Goal: Information Seeking & Learning: Learn about a topic

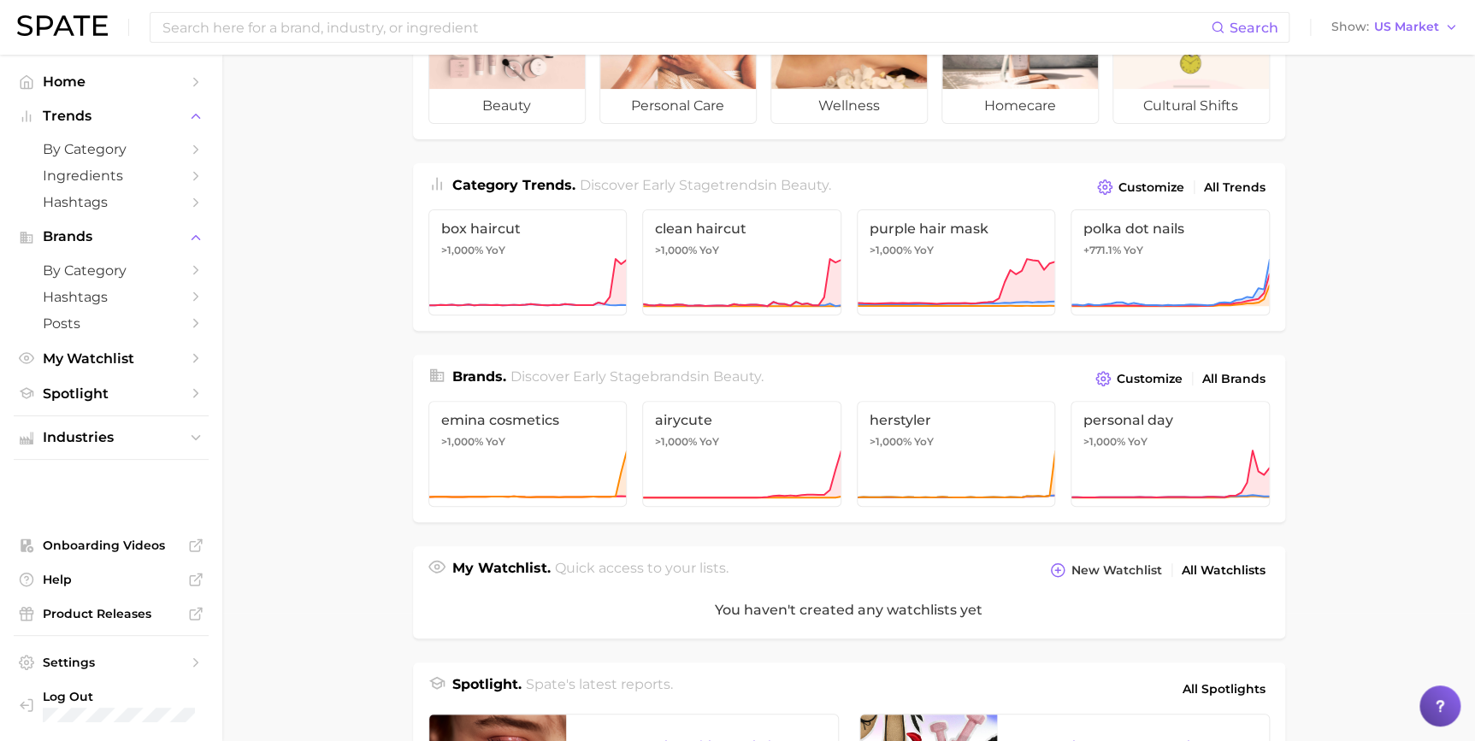
scroll to position [155, 0]
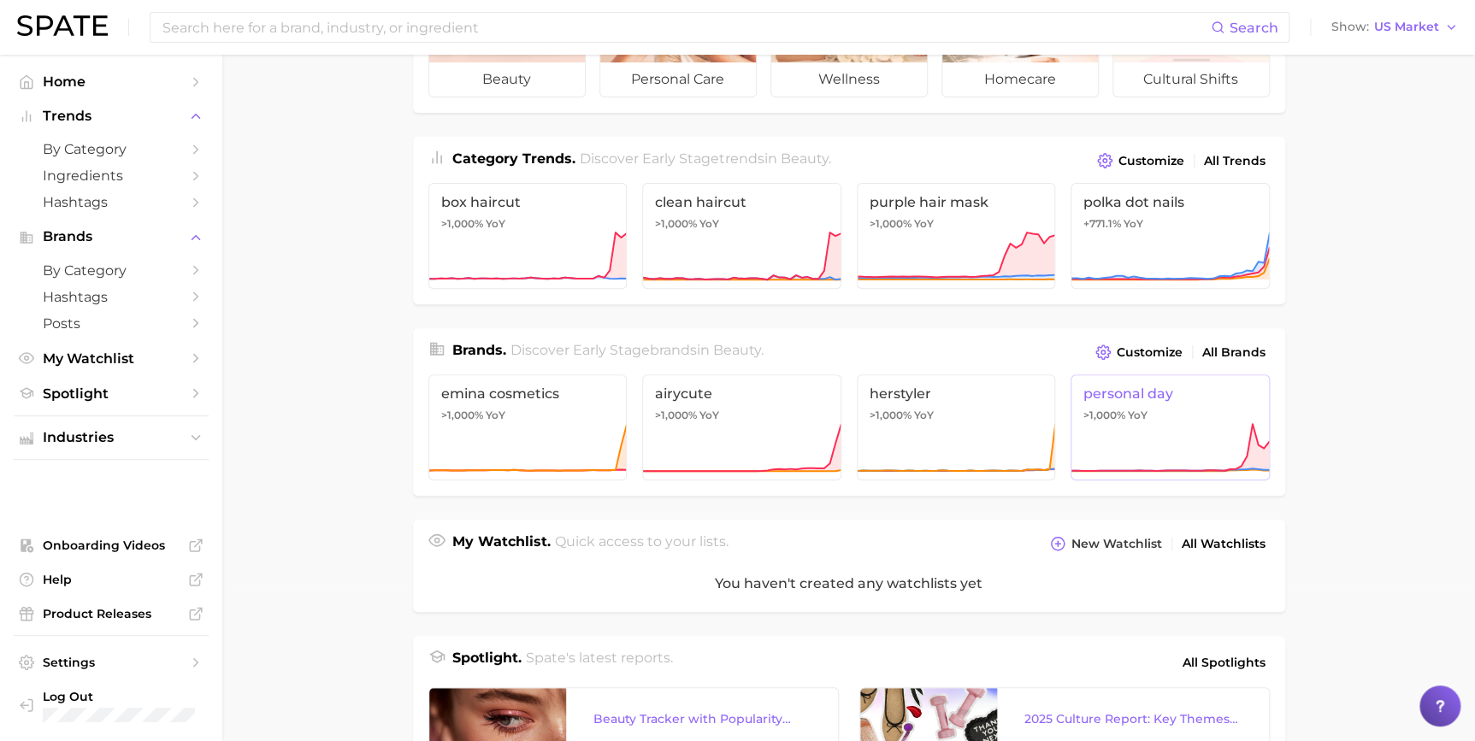
click at [1242, 428] on icon at bounding box center [1170, 447] width 199 height 51
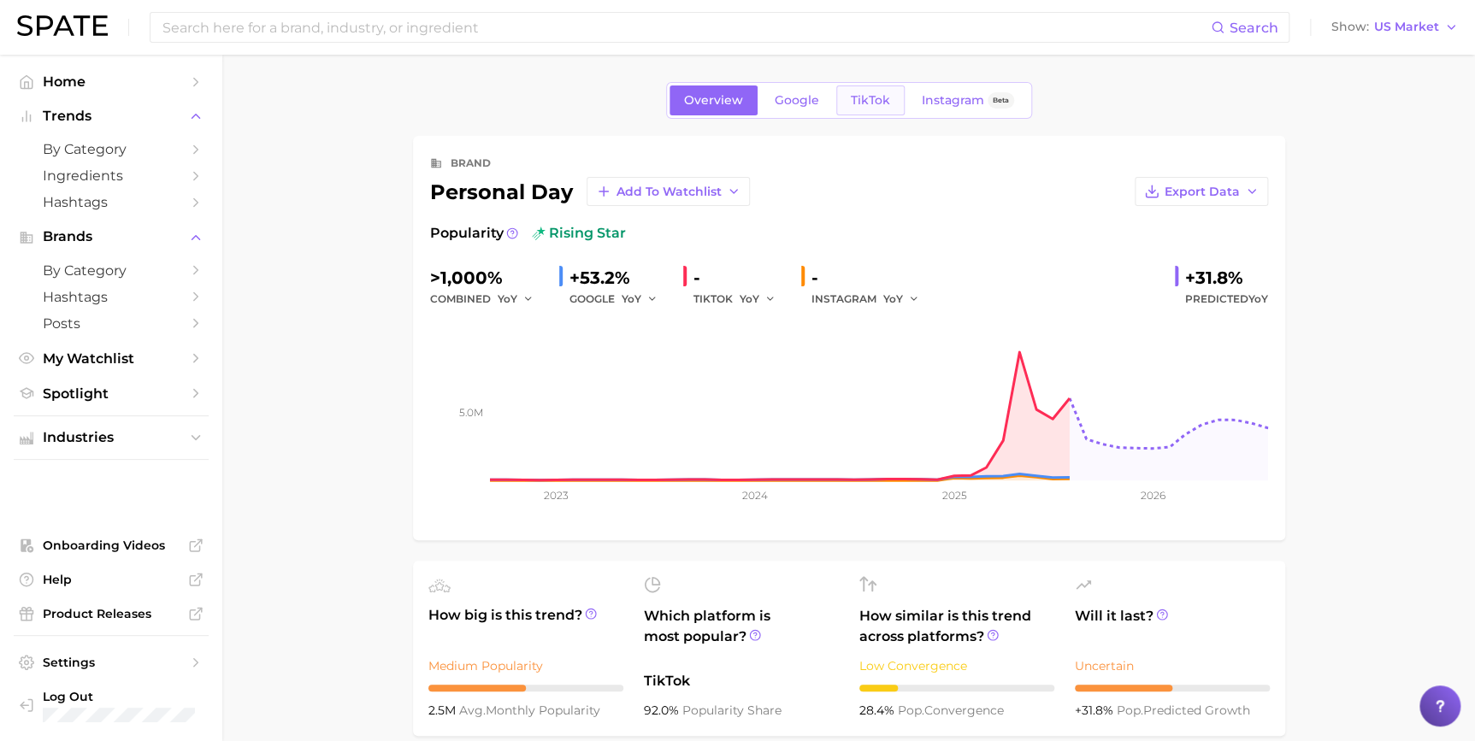
click at [861, 90] on link "TikTok" at bounding box center [870, 101] width 68 height 30
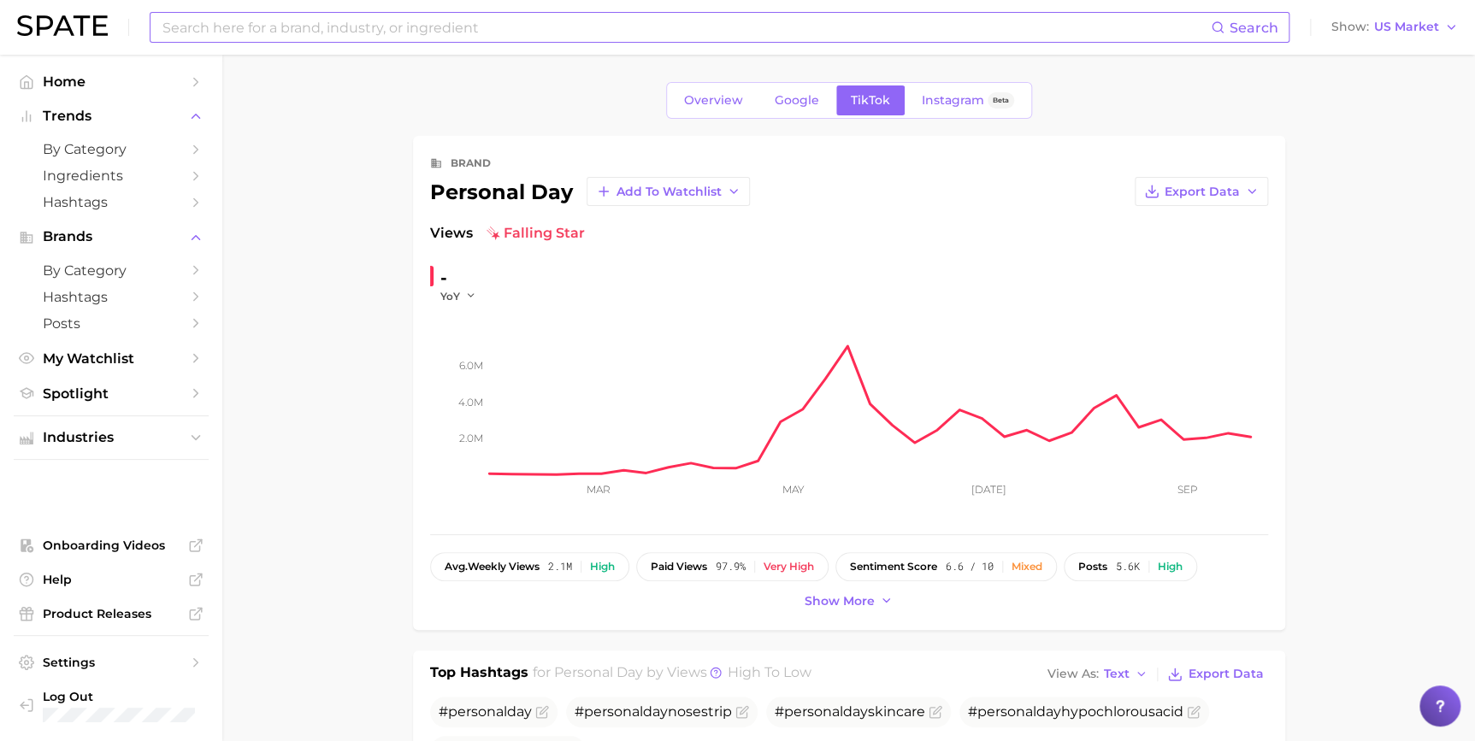
click at [797, 23] on input at bounding box center [686, 27] width 1050 height 29
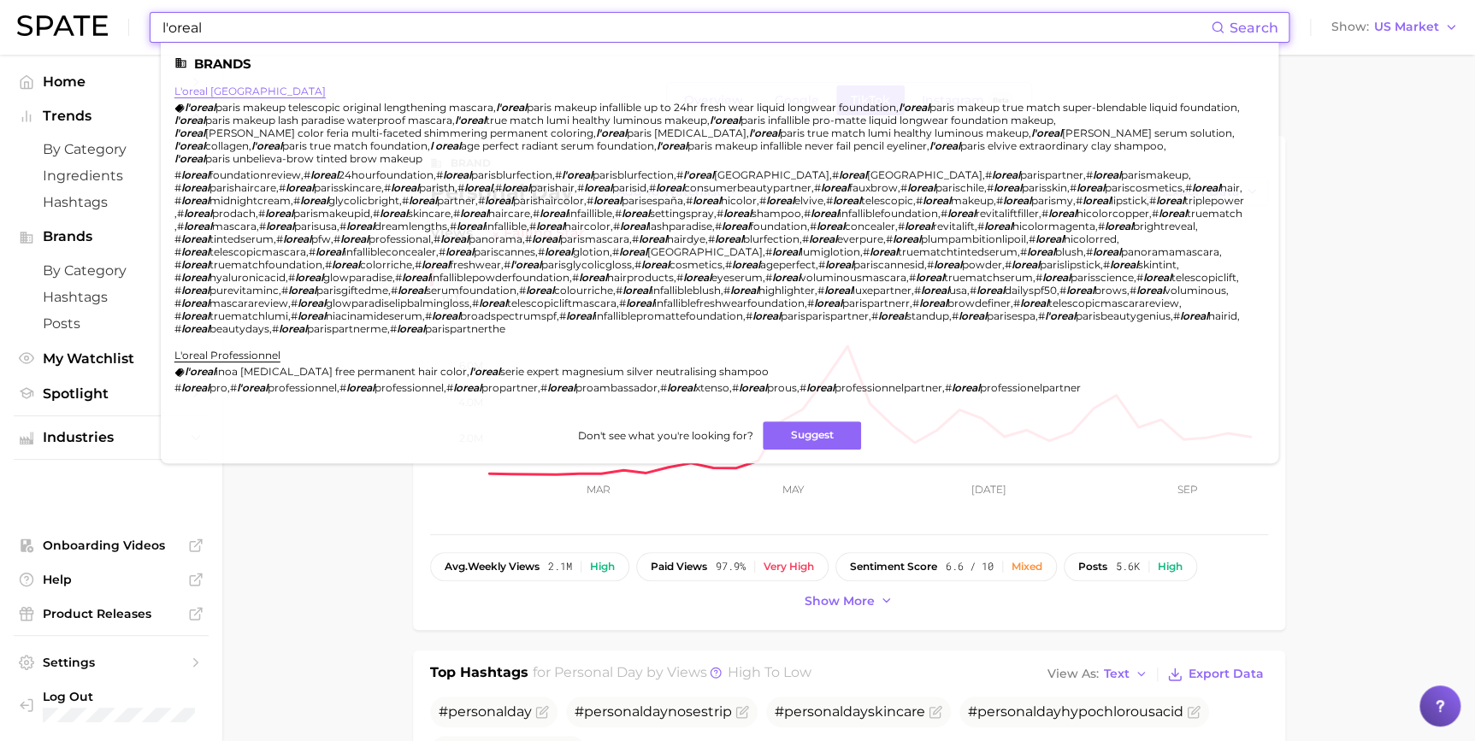
type input "l'oreal"
click at [203, 88] on link "l'oreal paris" at bounding box center [249, 91] width 151 height 13
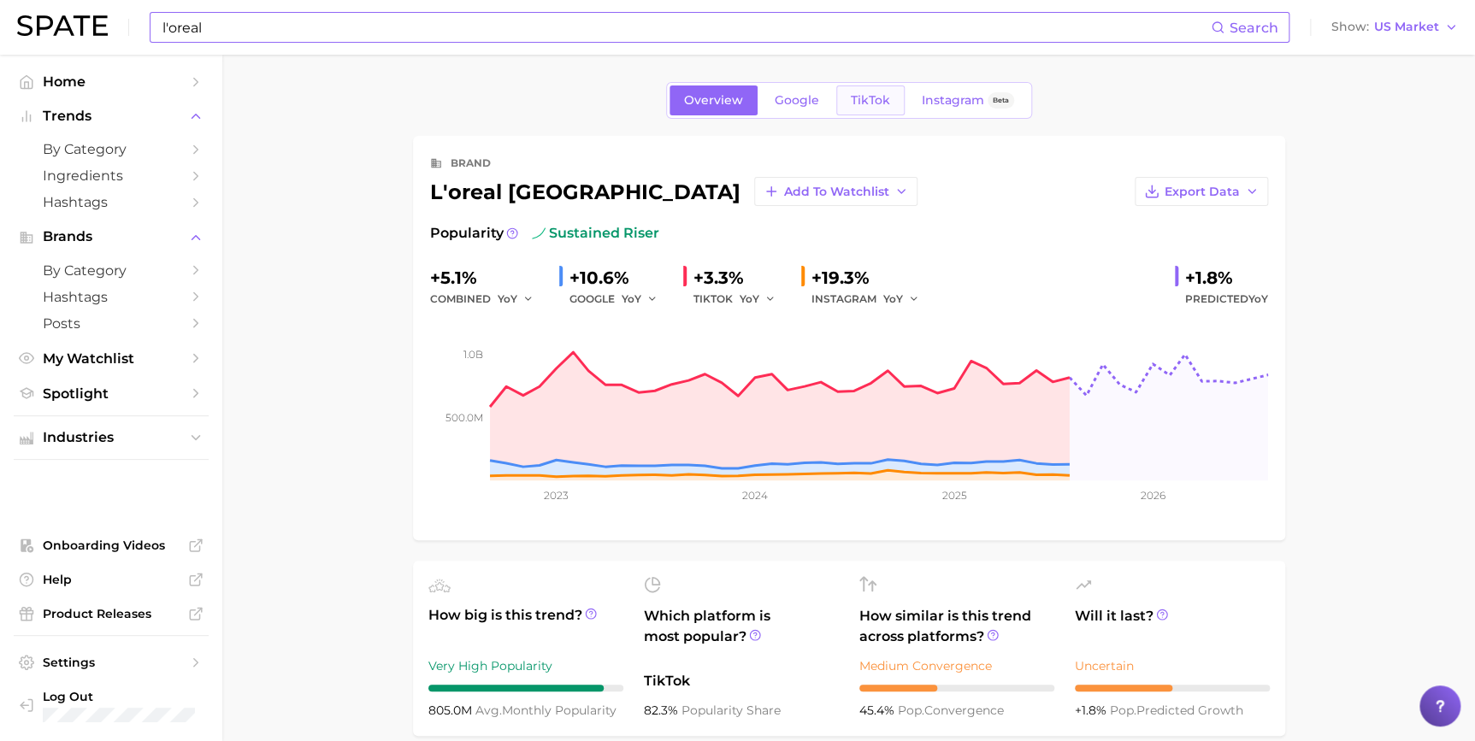
click at [850, 111] on link "TikTok" at bounding box center [870, 101] width 68 height 30
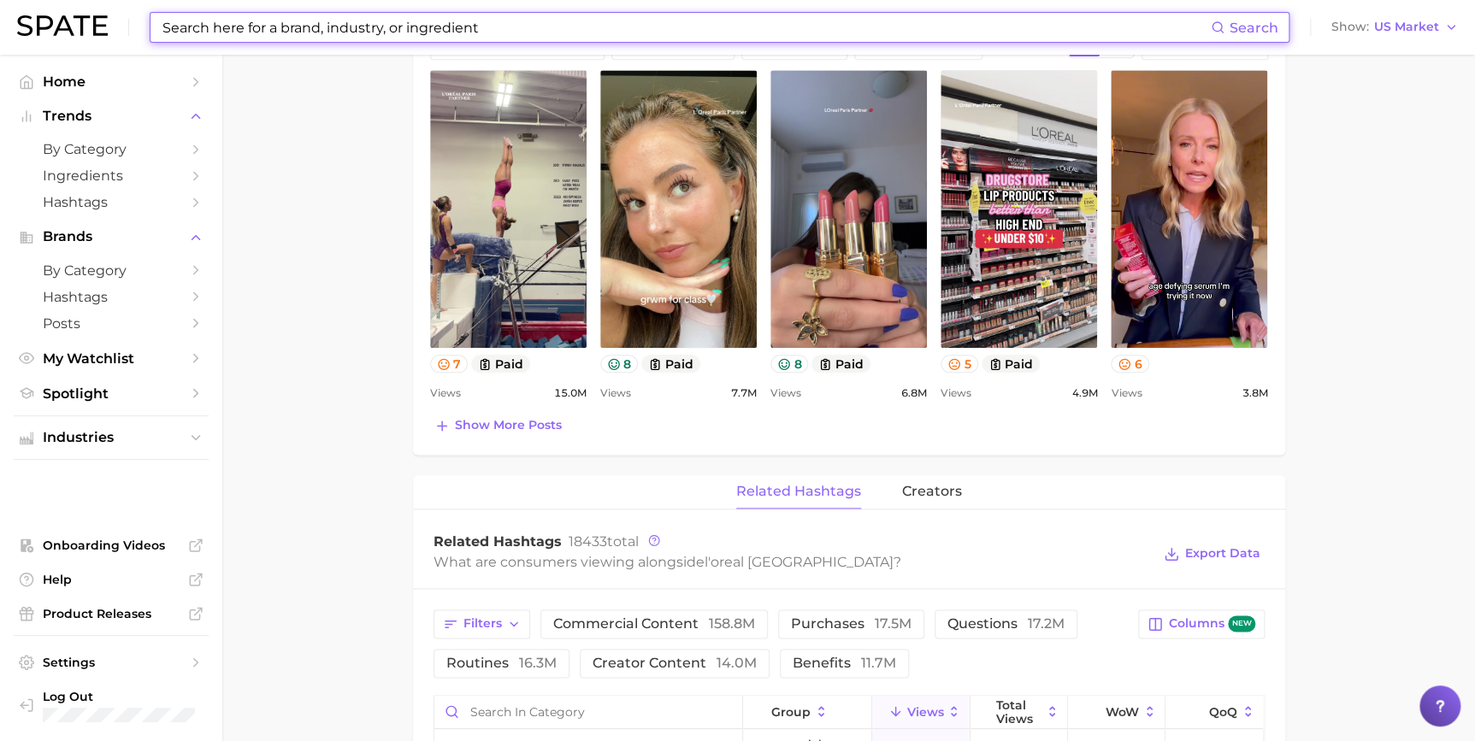
scroll to position [700, 0]
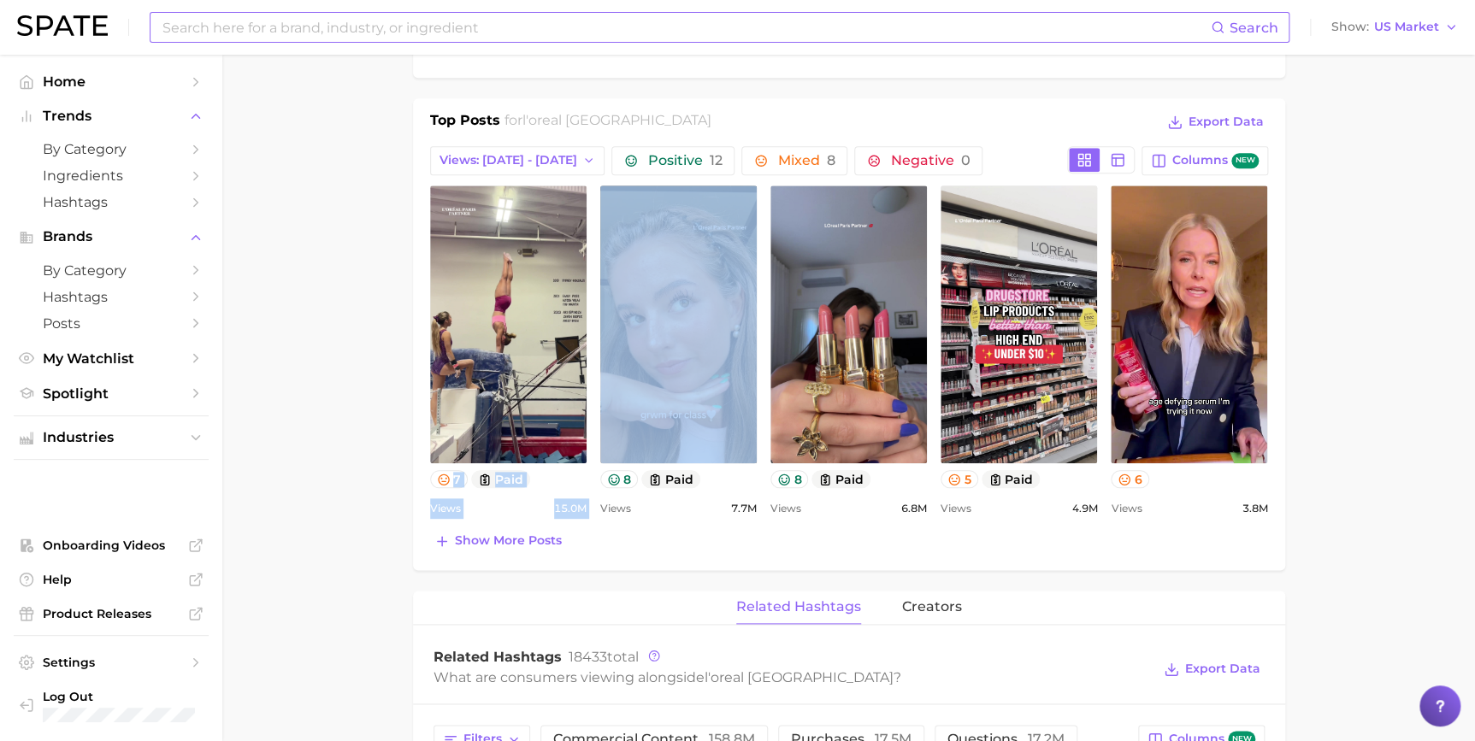
drag, startPoint x: 761, startPoint y: 312, endPoint x: 369, endPoint y: 430, distance: 409.1
click at [369, 430] on main "Overview Google TikTok Instagram Beta brand l'oreal paris Add to Watchlist Expo…" at bounding box center [848, 506] width 1253 height 2303
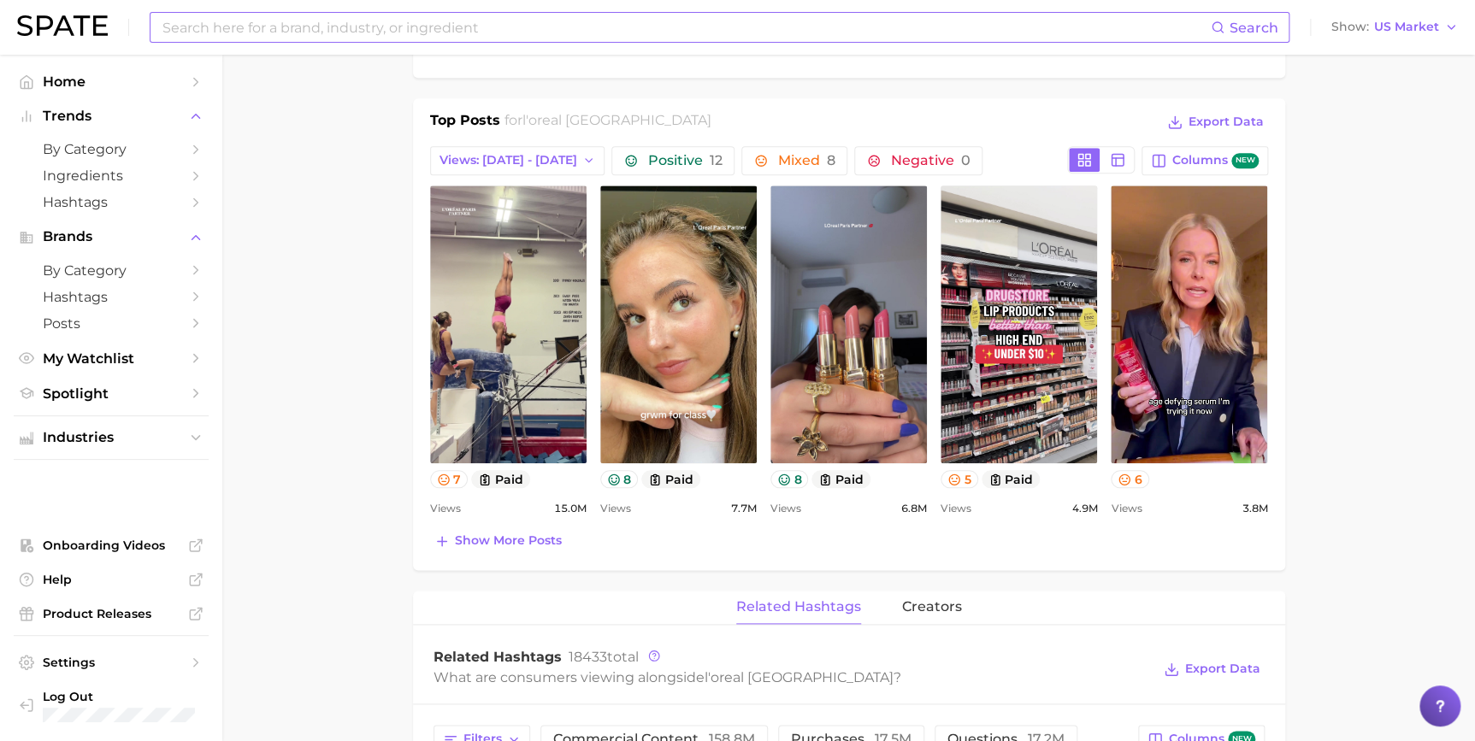
click at [719, 517] on div "Top Posts for l'oreal paris Export Data Views: Sep 14 - 21 Positive 12 Mixed 8 …" at bounding box center [849, 331] width 838 height 443
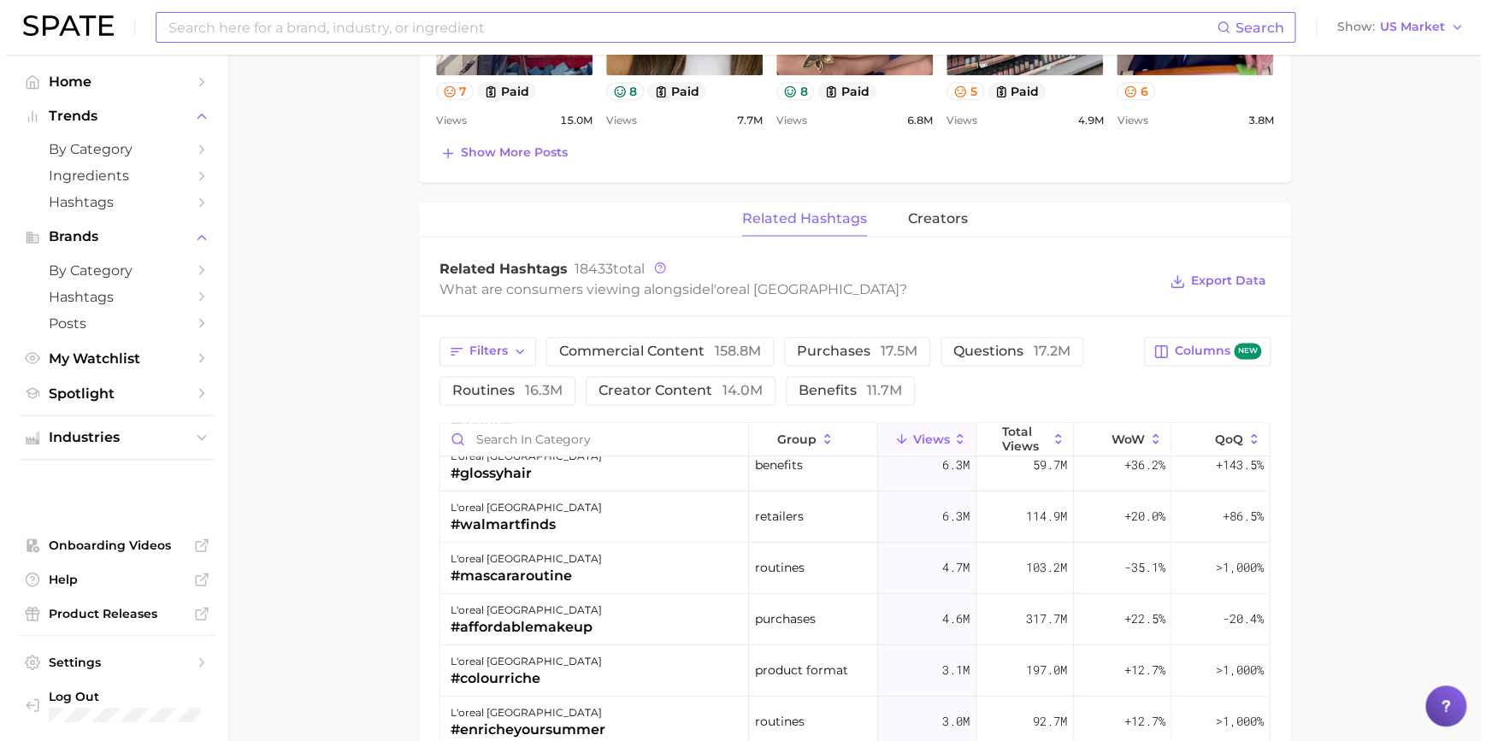
scroll to position [388, 0]
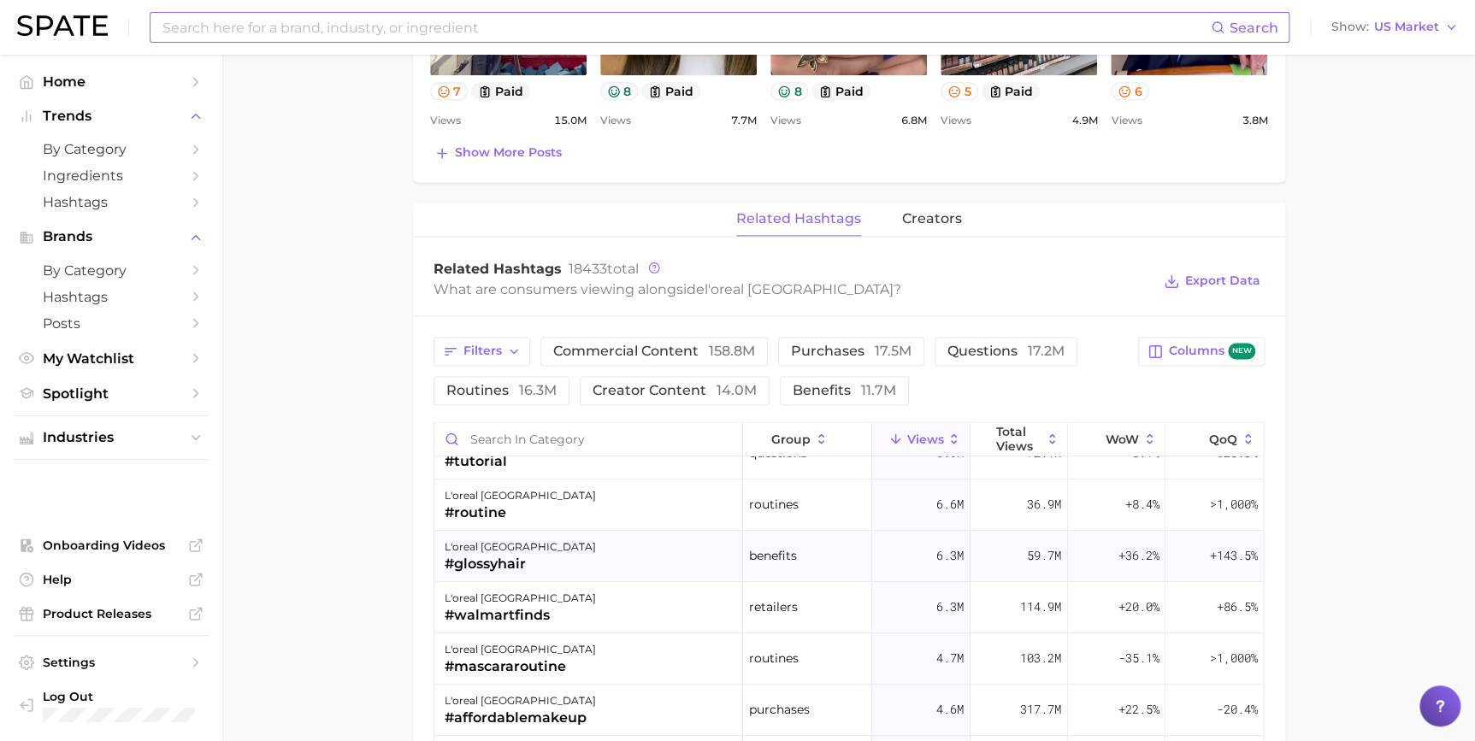
click at [610, 552] on div "l'oreal paris #glossyhair" at bounding box center [588, 556] width 309 height 51
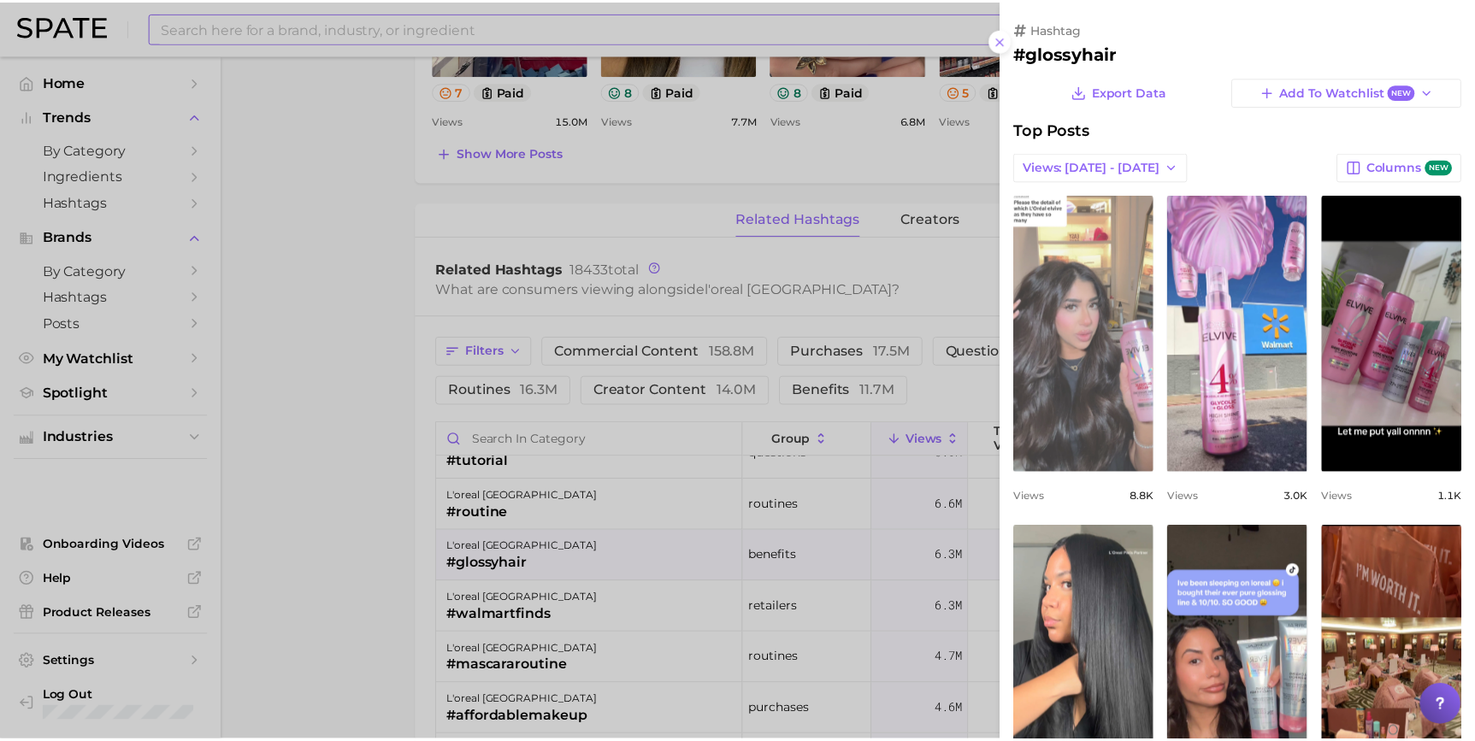
scroll to position [0, 0]
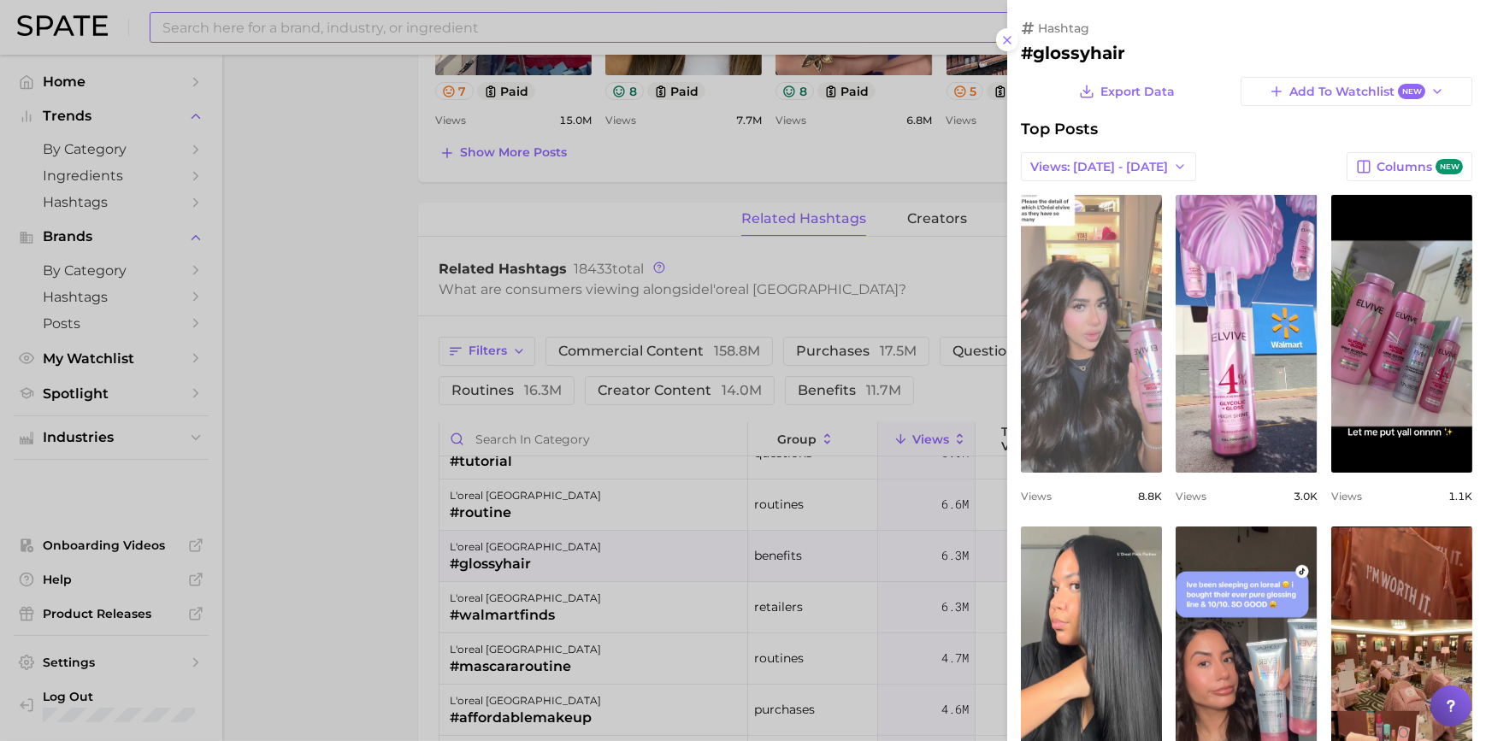
click at [1095, 369] on link "view post on TikTok" at bounding box center [1091, 334] width 141 height 278
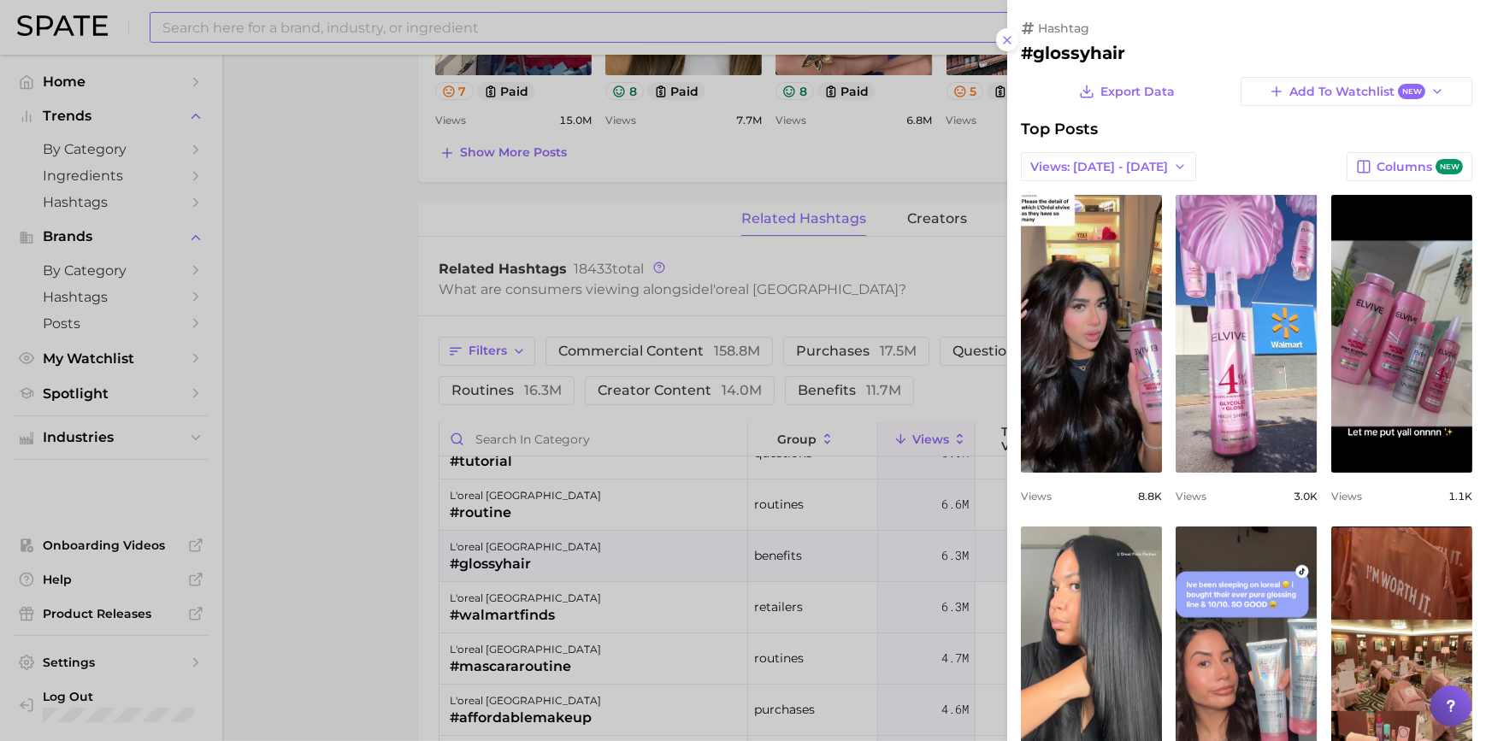
click at [884, 195] on div at bounding box center [743, 370] width 1486 height 741
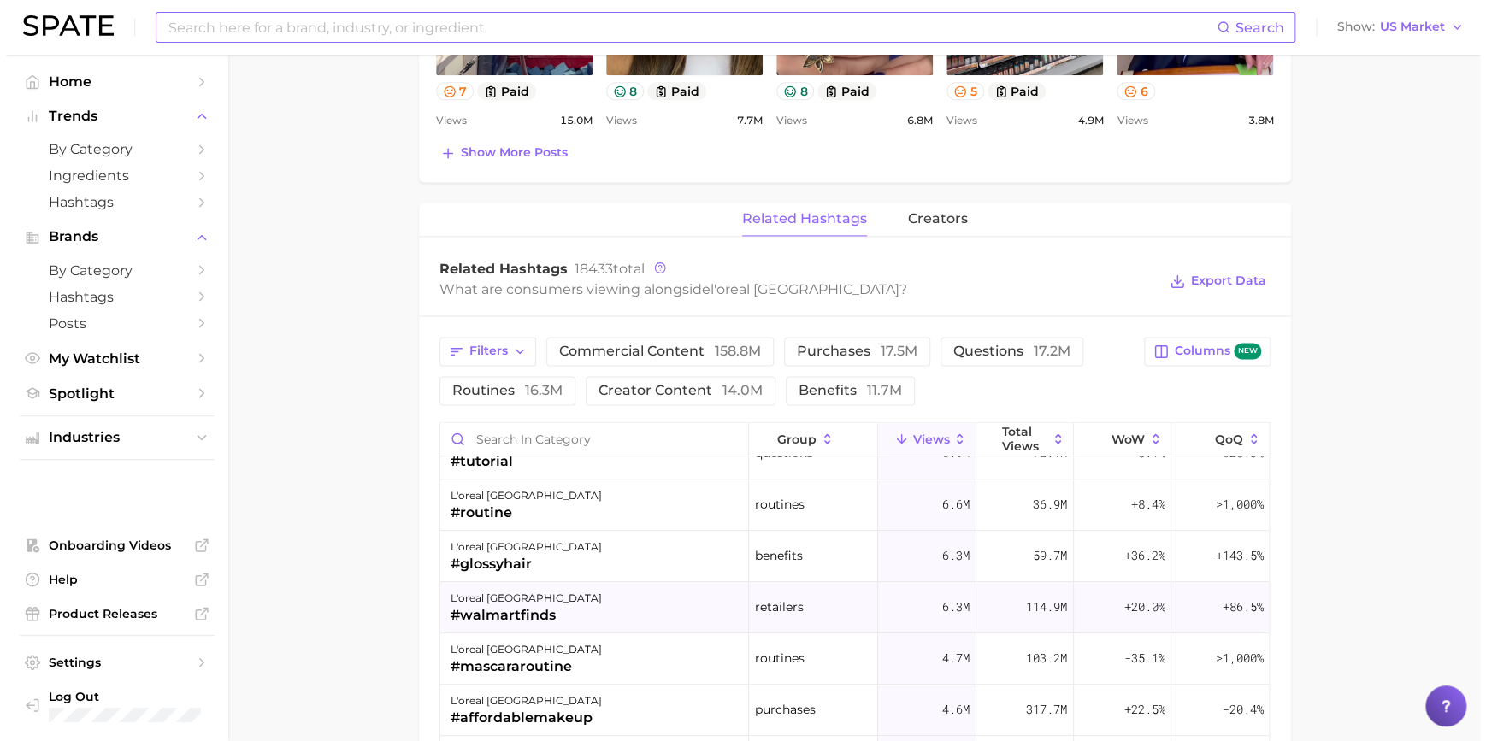
scroll to position [622, 0]
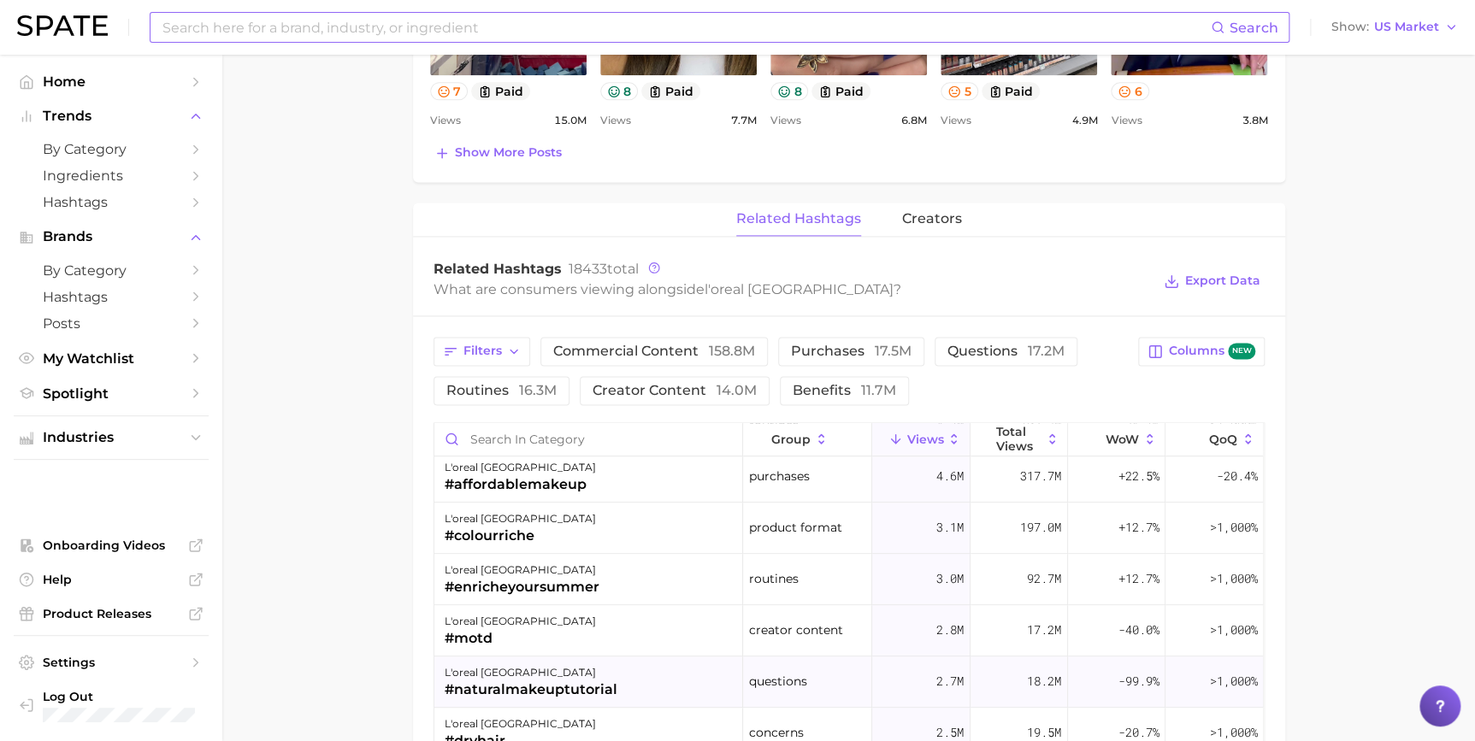
click at [785, 676] on span "questions" at bounding box center [778, 681] width 58 height 21
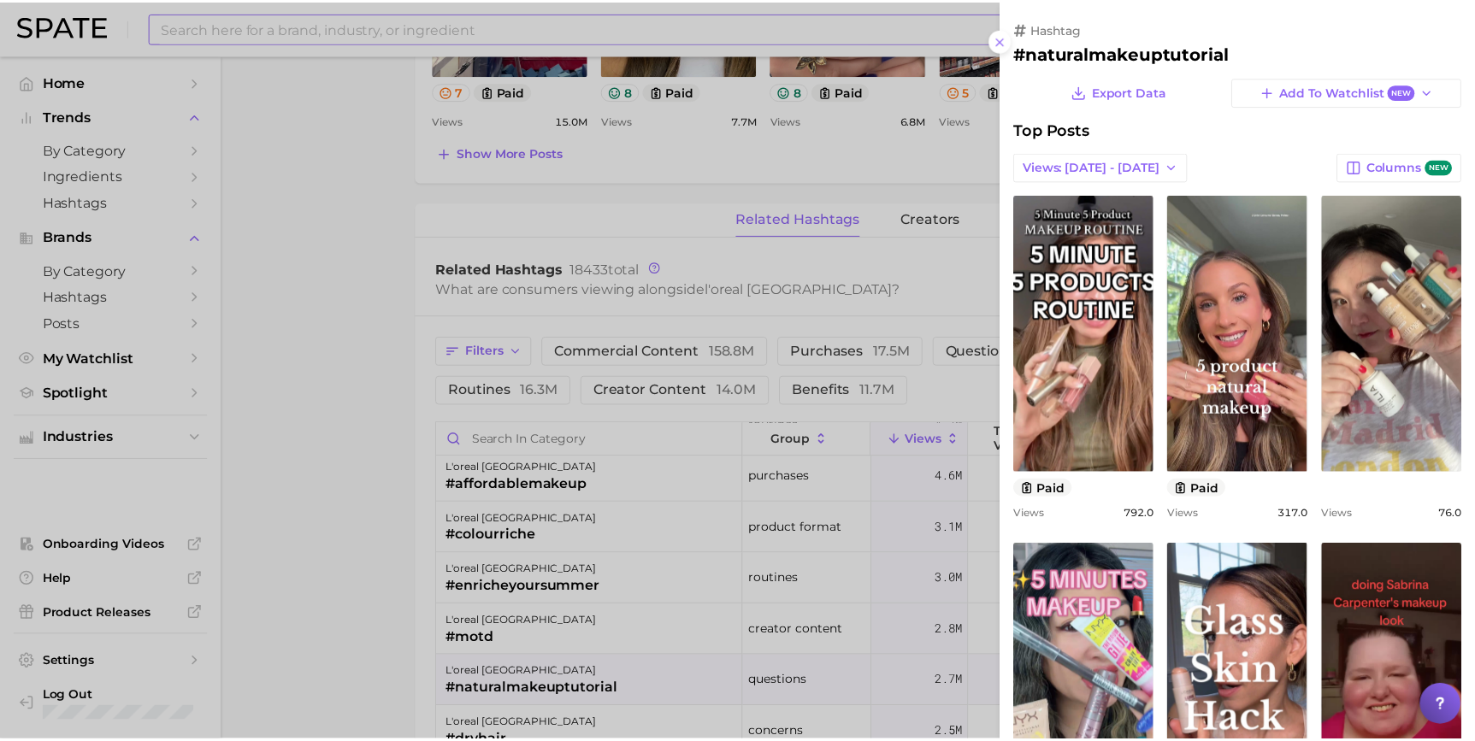
scroll to position [0, 0]
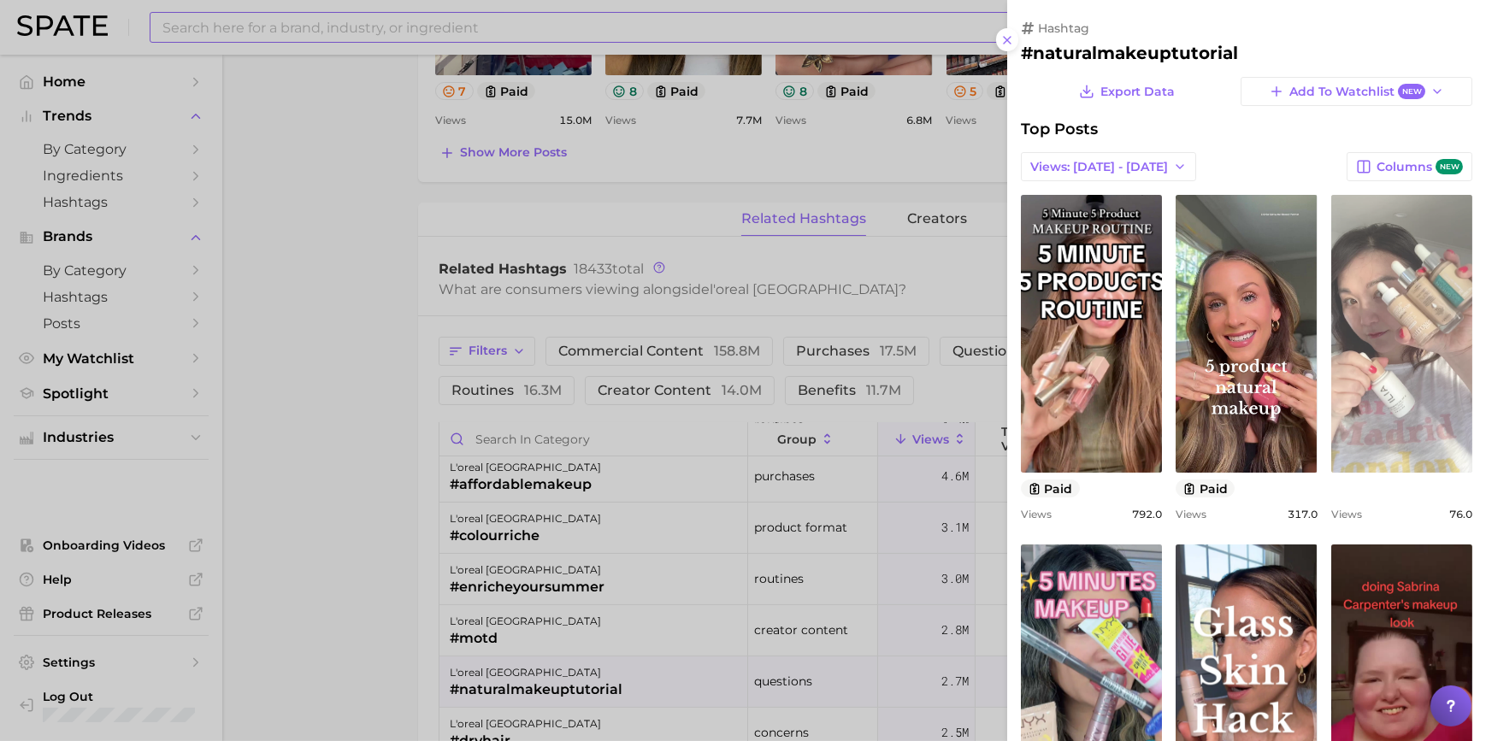
click at [1361, 352] on link "view post on TikTok" at bounding box center [1402, 334] width 141 height 278
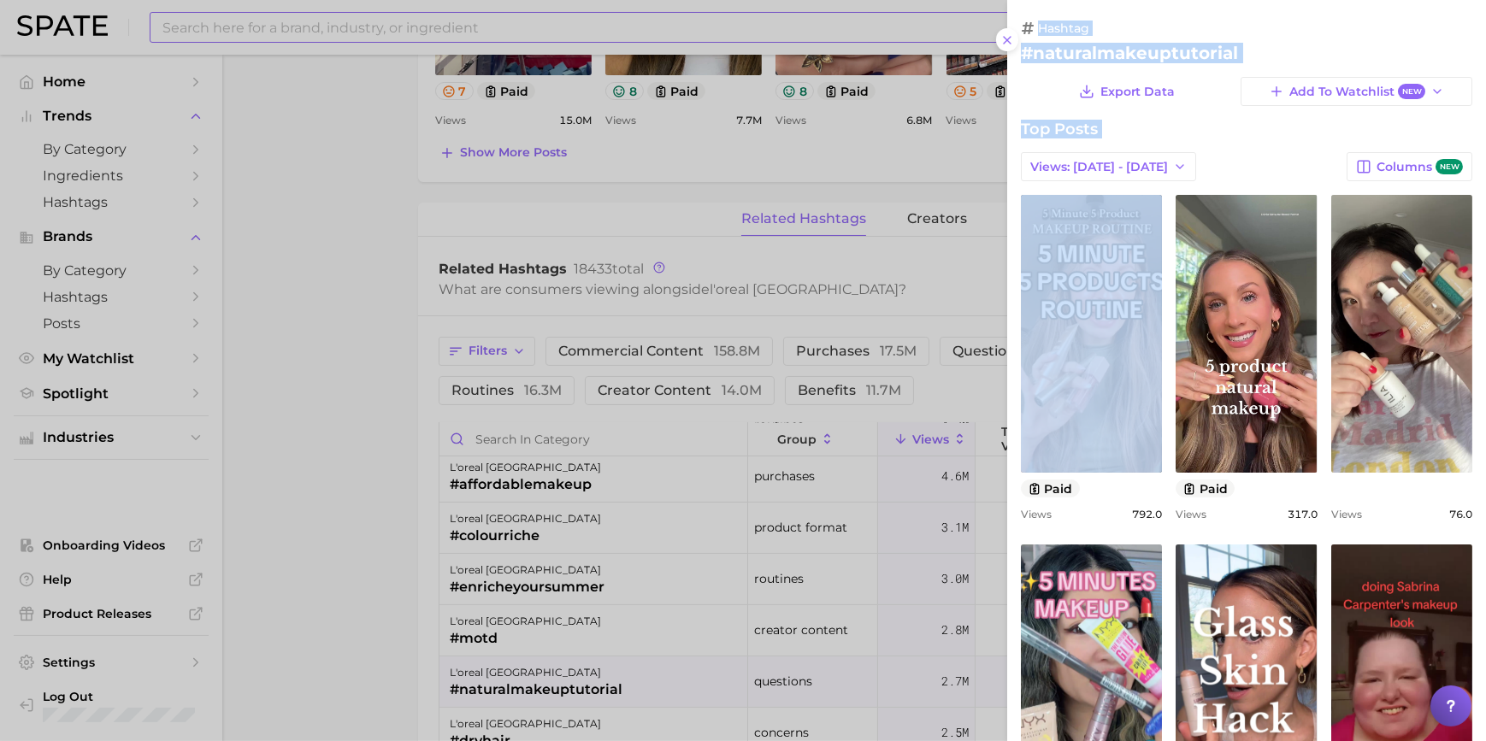
drag, startPoint x: 931, startPoint y: 297, endPoint x: 1075, endPoint y: 291, distance: 144.7
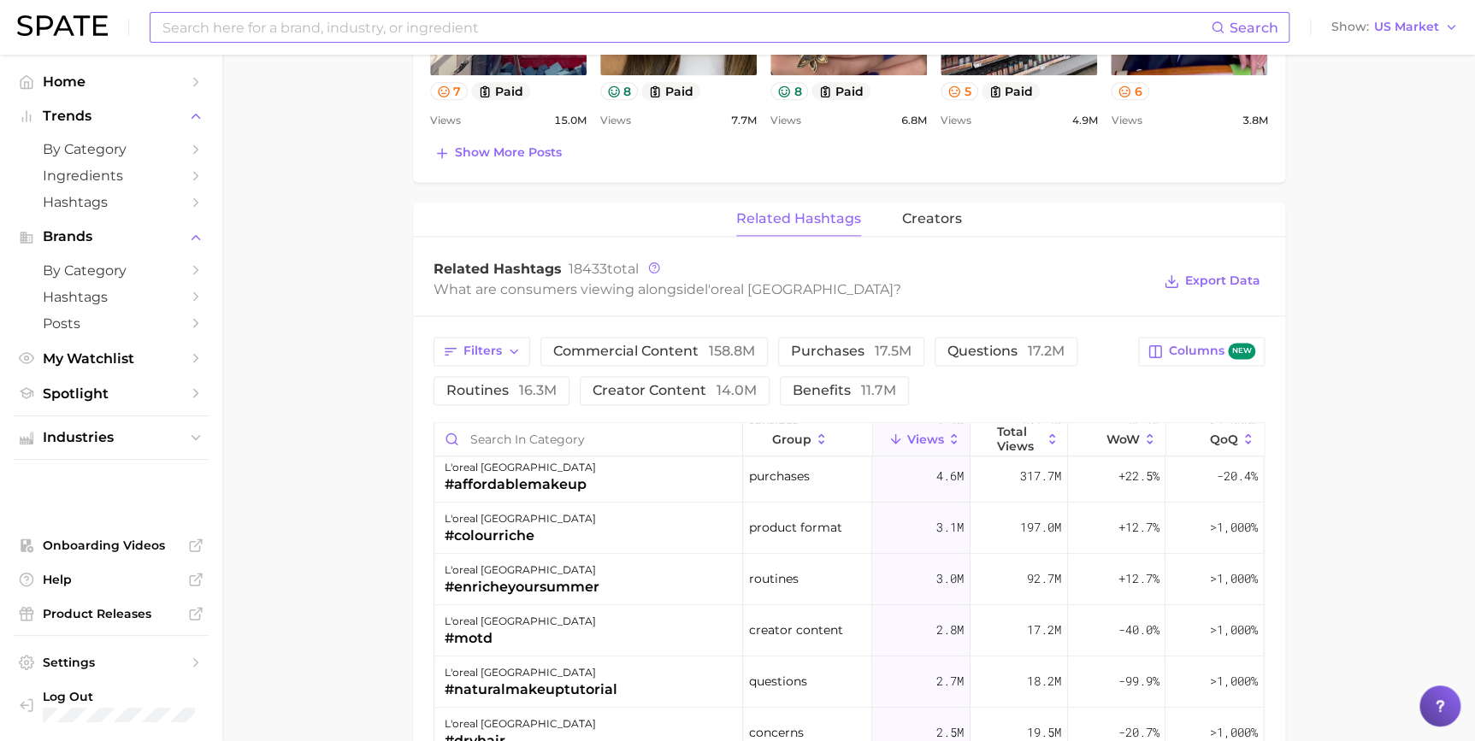
drag, startPoint x: 1075, startPoint y: 291, endPoint x: 951, endPoint y: 239, distance: 134.2
click at [951, 239] on div "related hashtags creators Related Hashtags 18433 total What are consumers viewi…" at bounding box center [849, 694] width 872 height 982
